Goal: Information Seeking & Learning: Learn about a topic

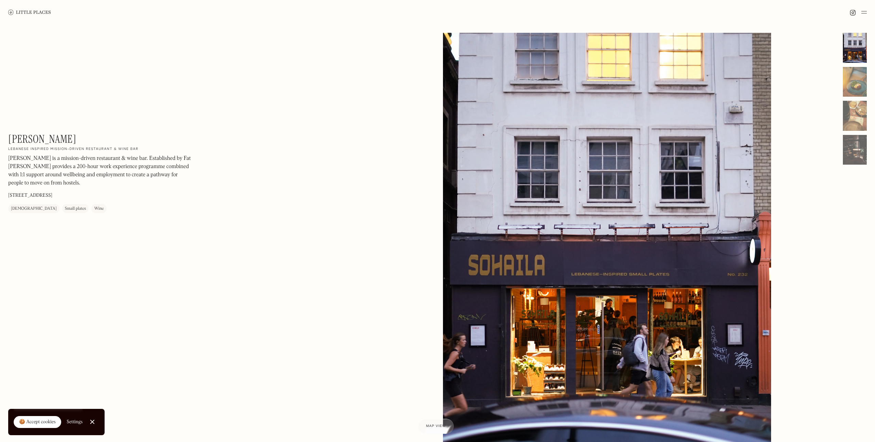
click at [36, 9] on link at bounding box center [29, 12] width 43 height 25
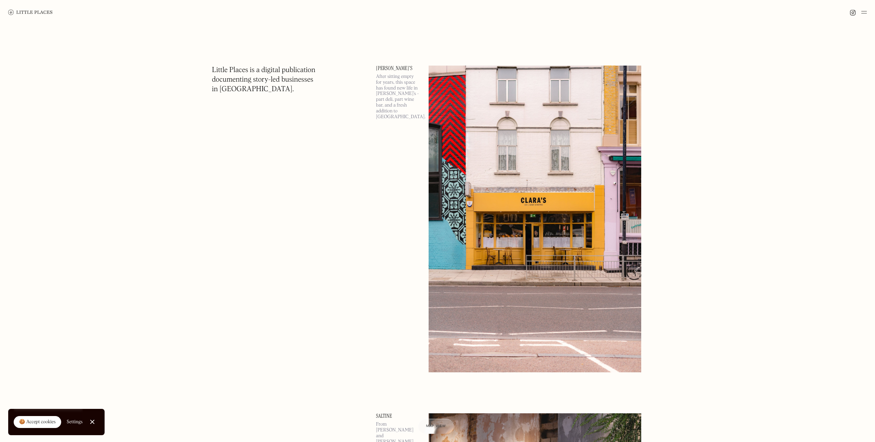
click at [495, 211] on img at bounding box center [535, 219] width 213 height 307
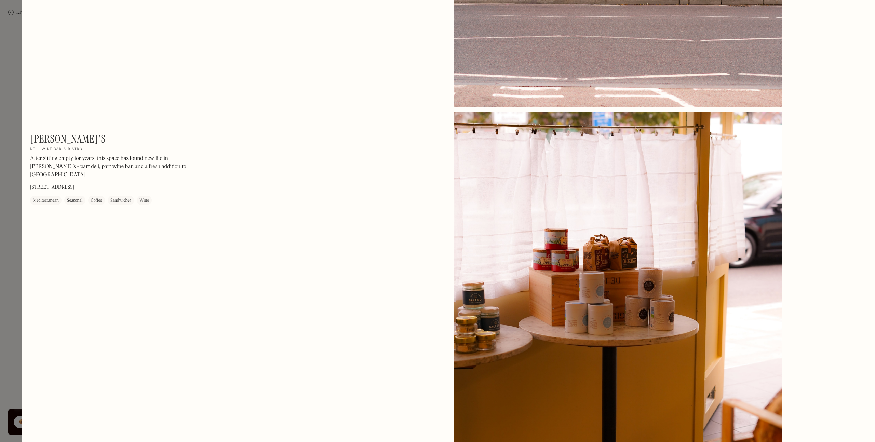
scroll to position [67, 0]
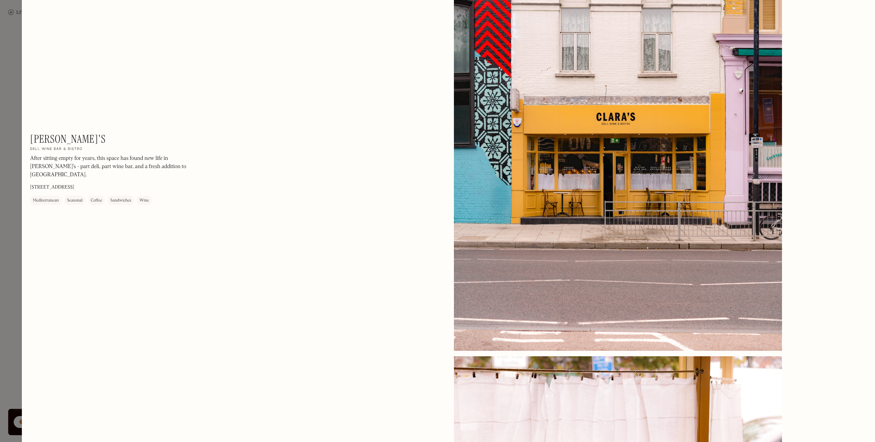
click at [17, 54] on div at bounding box center [437, 221] width 875 height 442
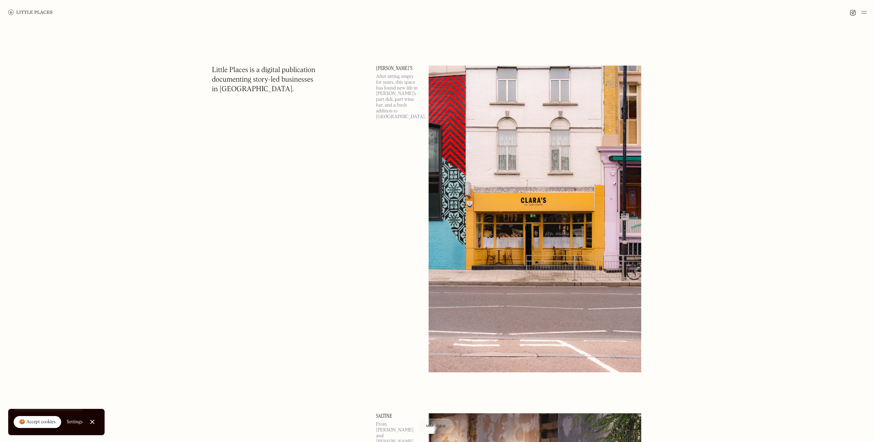
click at [93, 422] on div at bounding box center [92, 422] width 4 height 4
click at [865, 12] on img at bounding box center [864, 12] width 5 height 8
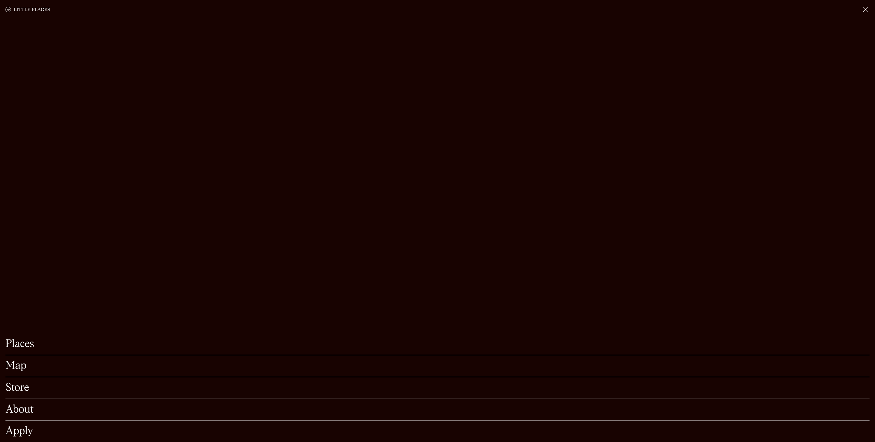
click at [23, 365] on link "Map" at bounding box center [437, 366] width 864 height 11
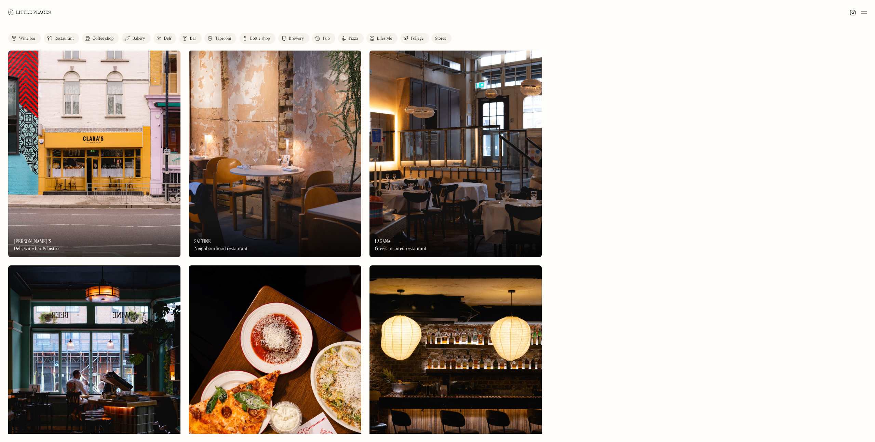
click at [864, 13] on img at bounding box center [864, 12] width 5 height 8
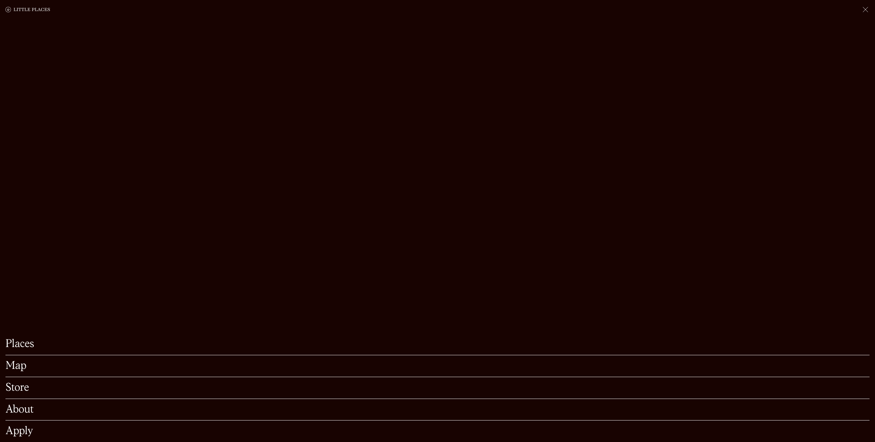
click at [19, 366] on link "Map" at bounding box center [437, 366] width 864 height 11
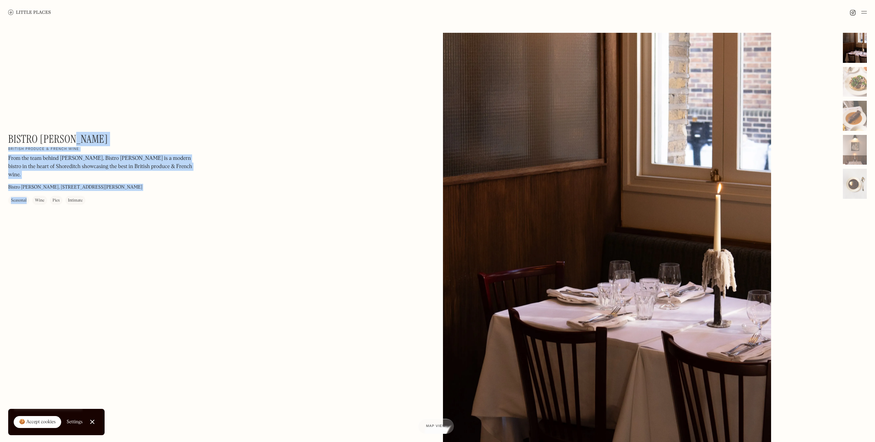
drag, startPoint x: 74, startPoint y: 138, endPoint x: 6, endPoint y: 138, distance: 68.0
click at [6, 138] on div "Bistro [PERSON_NAME] On Our Radar British produce & French wine From the team b…" at bounding box center [437, 245] width 875 height 440
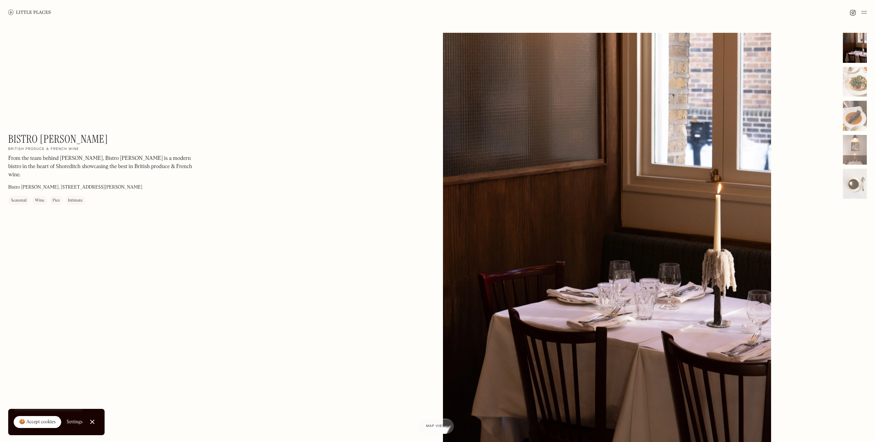
click at [14, 137] on h1 "Bistro Freddie" at bounding box center [58, 139] width 100 height 13
copy div "Bistro Freddie On Our Radar"
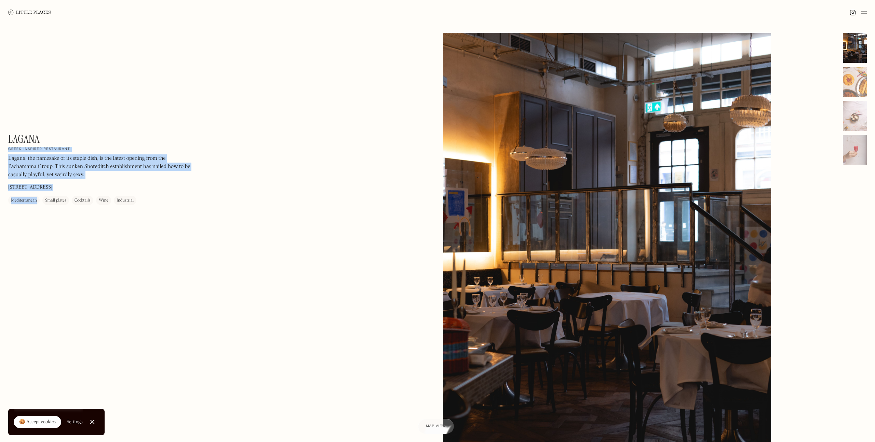
drag, startPoint x: 41, startPoint y: 141, endPoint x: 7, endPoint y: 141, distance: 33.5
click at [7, 141] on div "[PERSON_NAME] On Our Radar Greek-inspired restaurant [PERSON_NAME], the namesak…" at bounding box center [437, 245] width 875 height 440
click at [10, 138] on h1 "Lagana" at bounding box center [23, 139] width 31 height 13
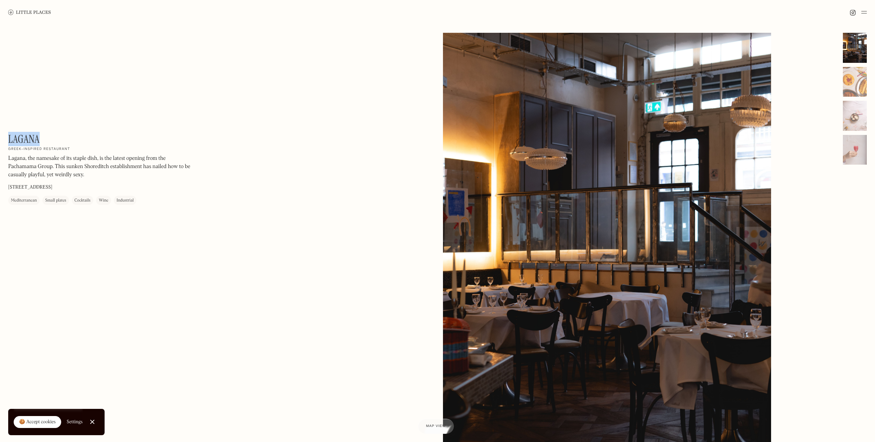
click at [10, 138] on h1 "Lagana" at bounding box center [23, 139] width 31 height 13
copy h1 "Lagana"
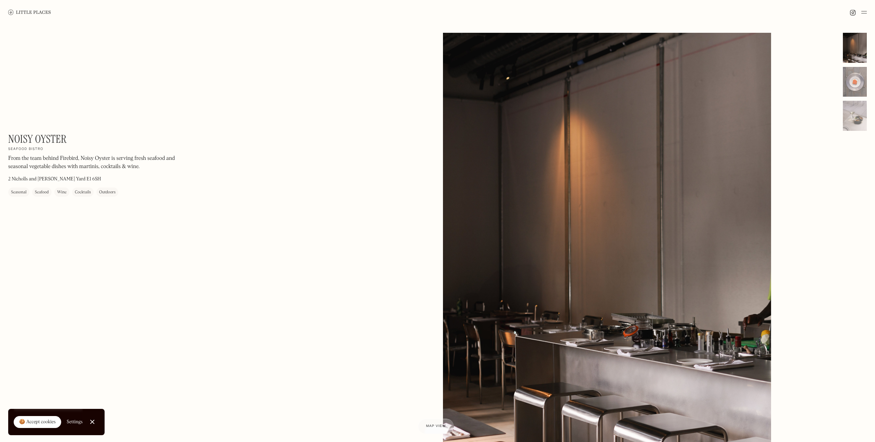
click at [60, 139] on h1 "Noisy Oyster" at bounding box center [37, 139] width 58 height 13
drag, startPoint x: 66, startPoint y: 139, endPoint x: 7, endPoint y: 139, distance: 58.5
click at [7, 139] on div "Noisy Oyster On Our Radar Seafood bistro From the team behind Firebird, Noisy O…" at bounding box center [437, 245] width 875 height 440
click at [13, 137] on h1 "Noisy Oyster" at bounding box center [37, 139] width 58 height 13
drag, startPoint x: 10, startPoint y: 138, endPoint x: 65, endPoint y: 137, distance: 55.4
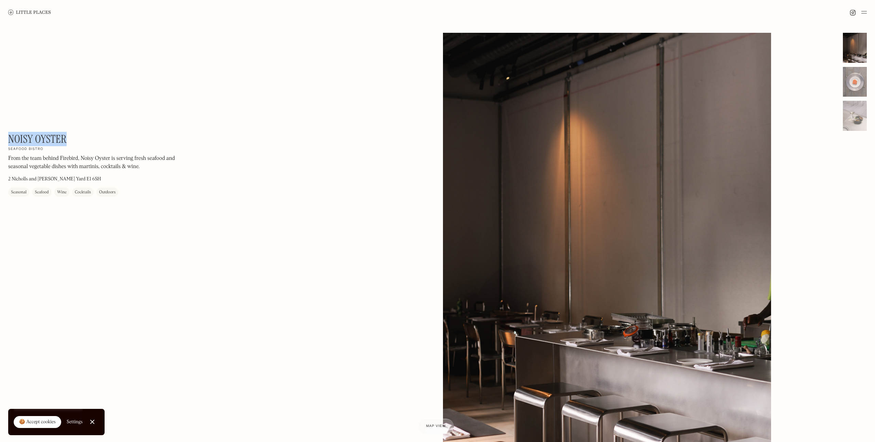
click at [65, 137] on h1 "Noisy Oyster" at bounding box center [37, 139] width 58 height 13
copy h1 "Noisy Oyster"
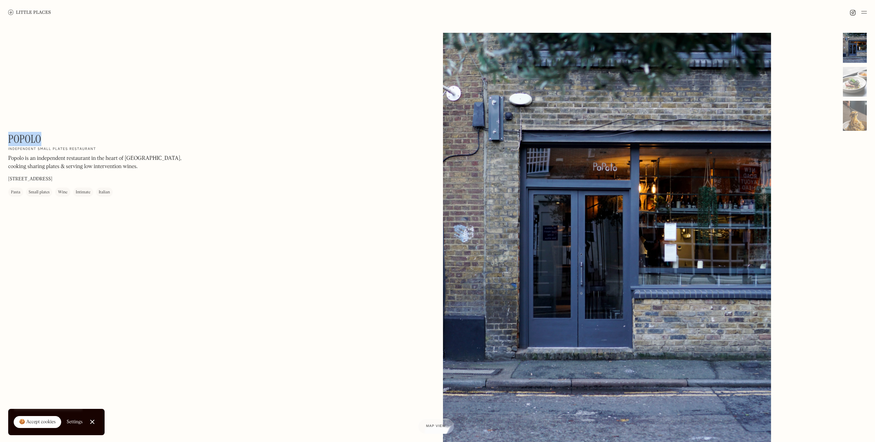
drag, startPoint x: 40, startPoint y: 141, endPoint x: 9, endPoint y: 136, distance: 31.9
click at [9, 136] on h1 "Popolo" at bounding box center [24, 139] width 33 height 13
copy h1 "Popolo"
